Goal: Task Accomplishment & Management: Manage account settings

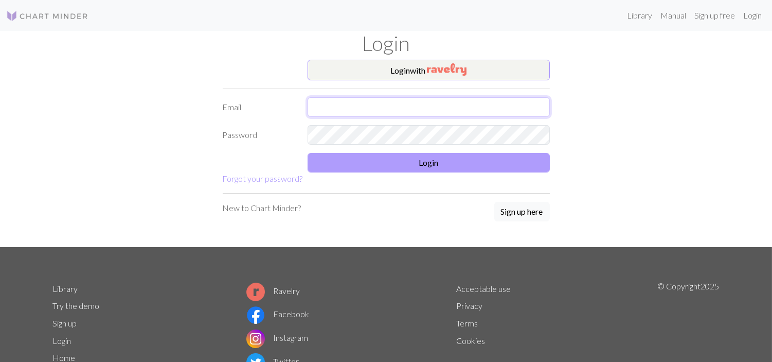
type input "ga.1605by@hotmail.com"
click at [369, 158] on button "Login" at bounding box center [429, 163] width 242 height 20
